Goal: Transaction & Acquisition: Purchase product/service

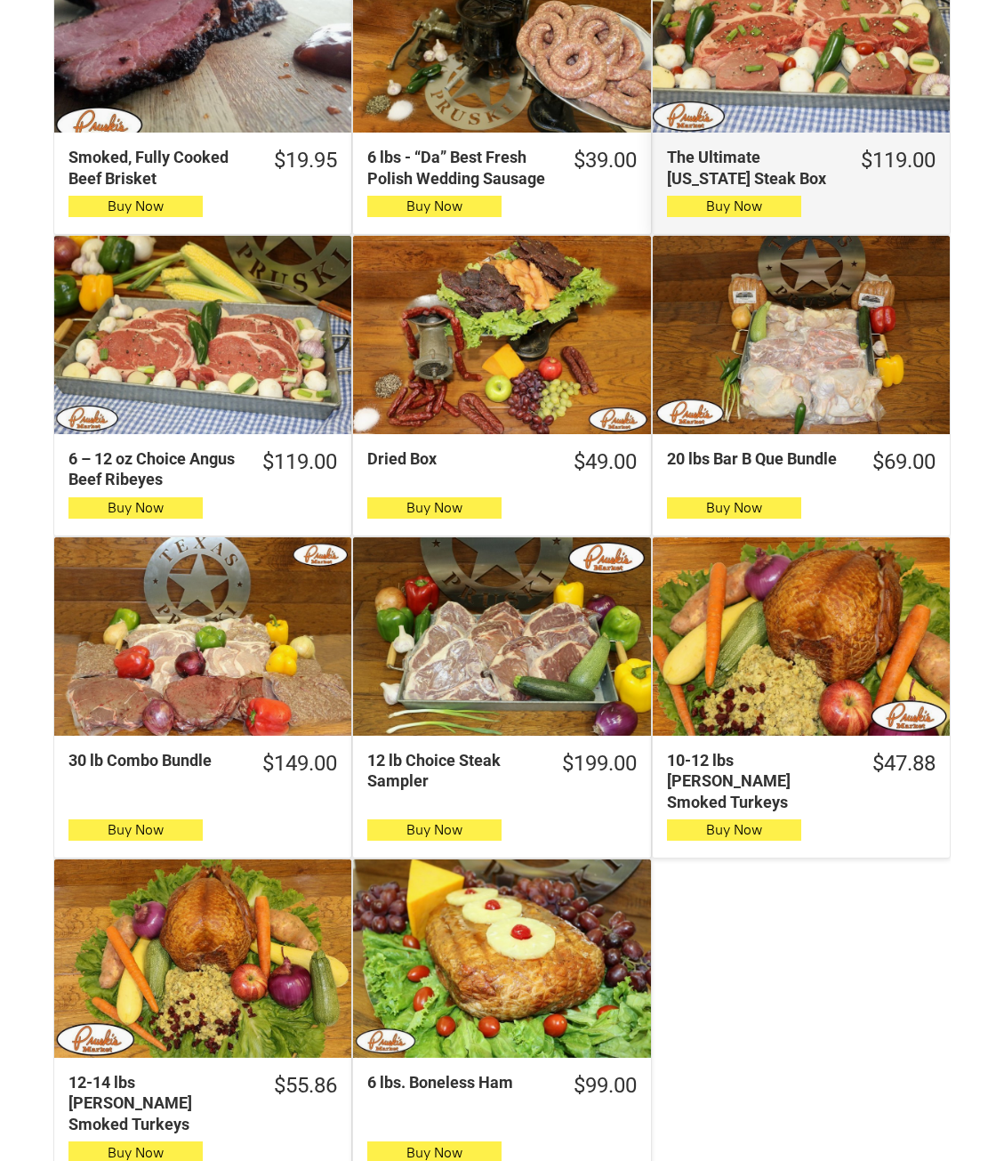
scroll to position [1334, 0]
